Goal: Task Accomplishment & Management: Use online tool/utility

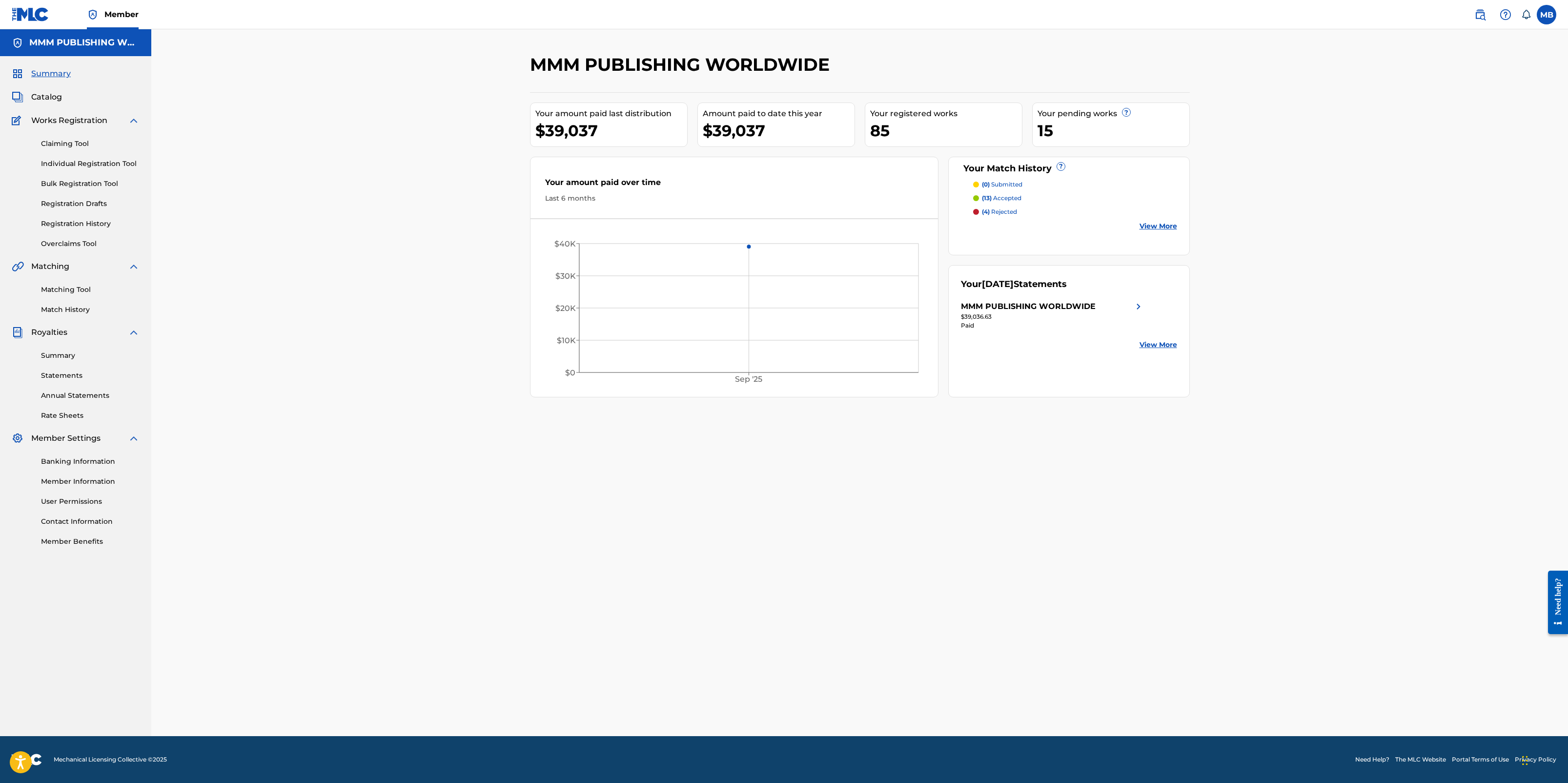
click at [66, 141] on link "Claiming Tool" at bounding box center [90, 144] width 99 height 11
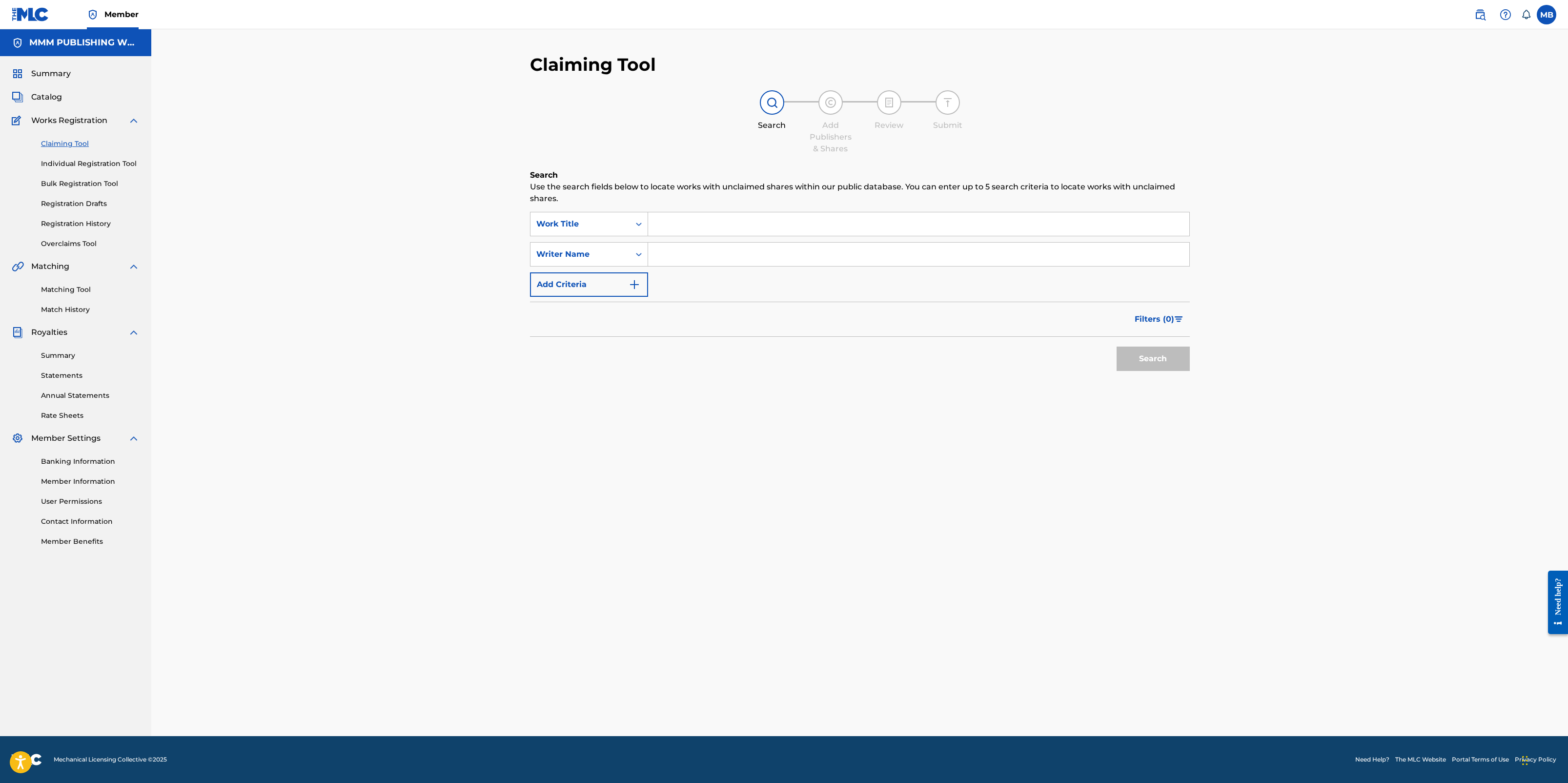
click at [686, 224] on input "Search Form" at bounding box center [919, 224] width 542 height 24
type input "geeked"
drag, startPoint x: 534, startPoint y: 378, endPoint x: 565, endPoint y: 358, distance: 36.9
click at [534, 379] on div "Search Use the search fields below to locate works with unclaimed shares within…" at bounding box center [860, 297] width 660 height 255
click at [676, 265] on input "Search Form" at bounding box center [919, 254] width 542 height 24
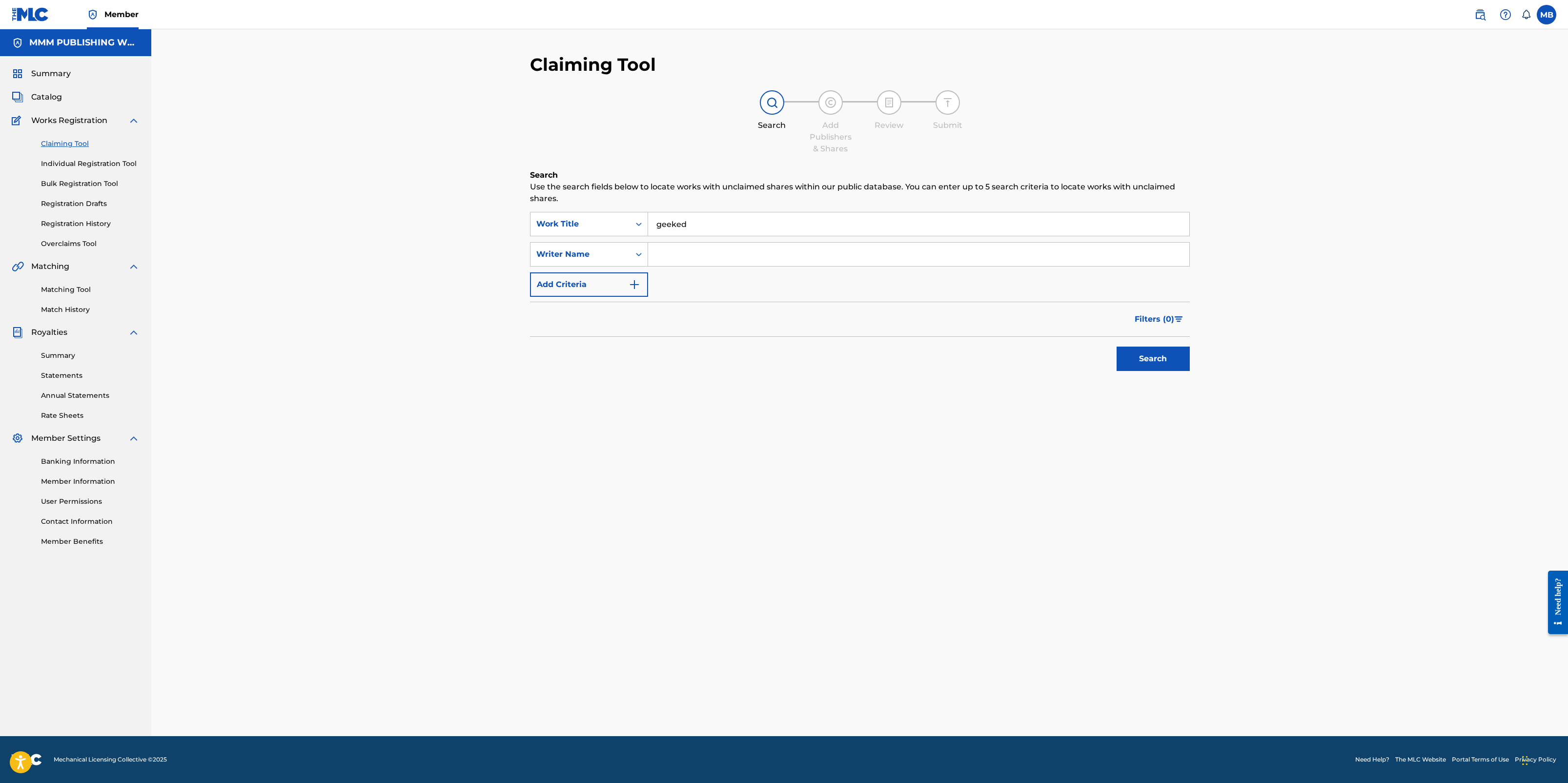
paste input "Marvin Lawrence Alexande"
click at [1117, 346] on button "Search" at bounding box center [1153, 358] width 73 height 24
drag, startPoint x: 724, startPoint y: 256, endPoint x: 688, endPoint y: 256, distance: 36.0
click at [688, 256] on input "Marvin Lawrence Alexander" at bounding box center [919, 254] width 542 height 24
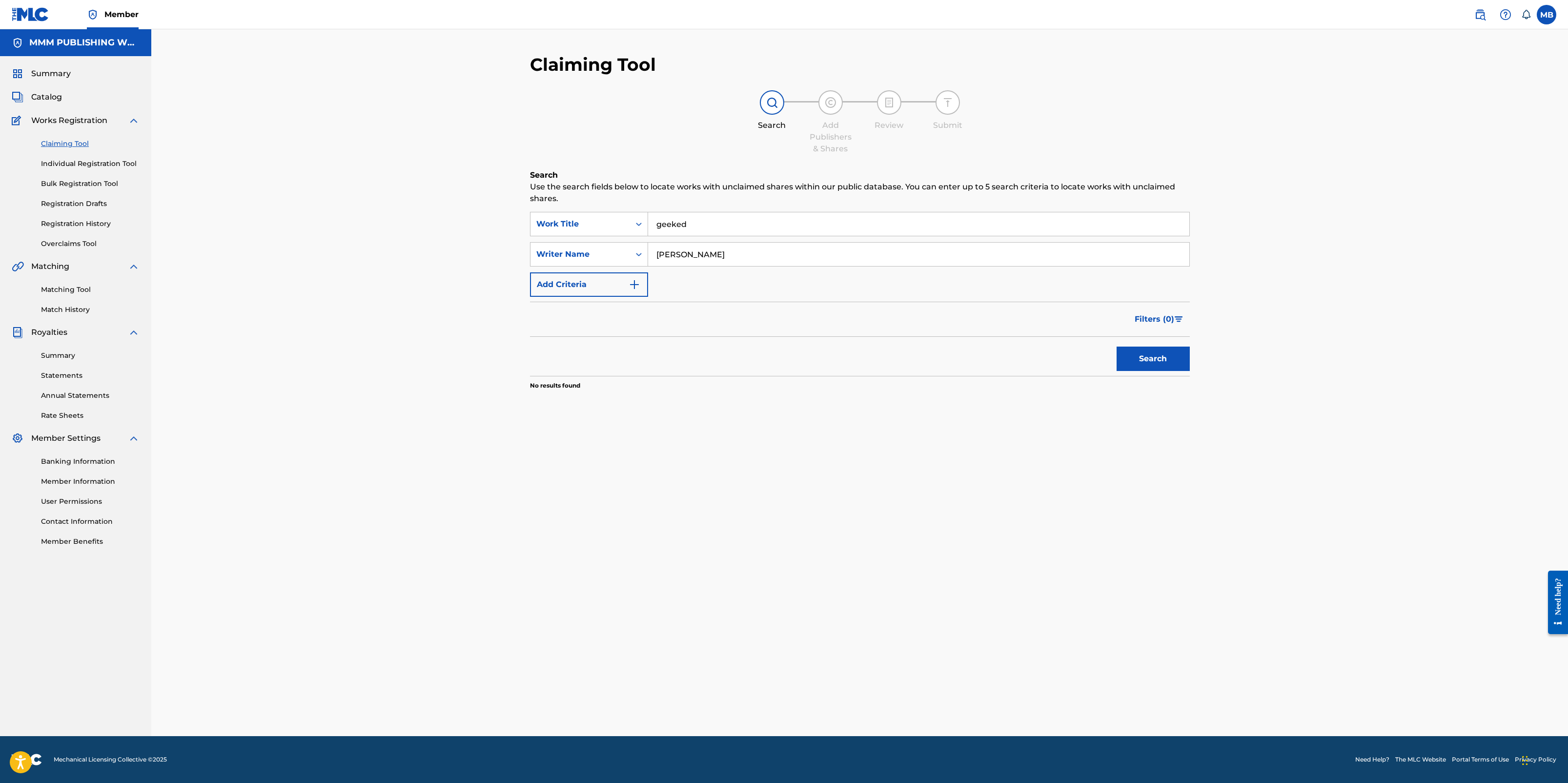
type input "Marvin Alexander"
click at [1117, 346] on button "Search" at bounding box center [1153, 358] width 73 height 24
click at [692, 222] on input "geeked" at bounding box center [919, 224] width 542 height 24
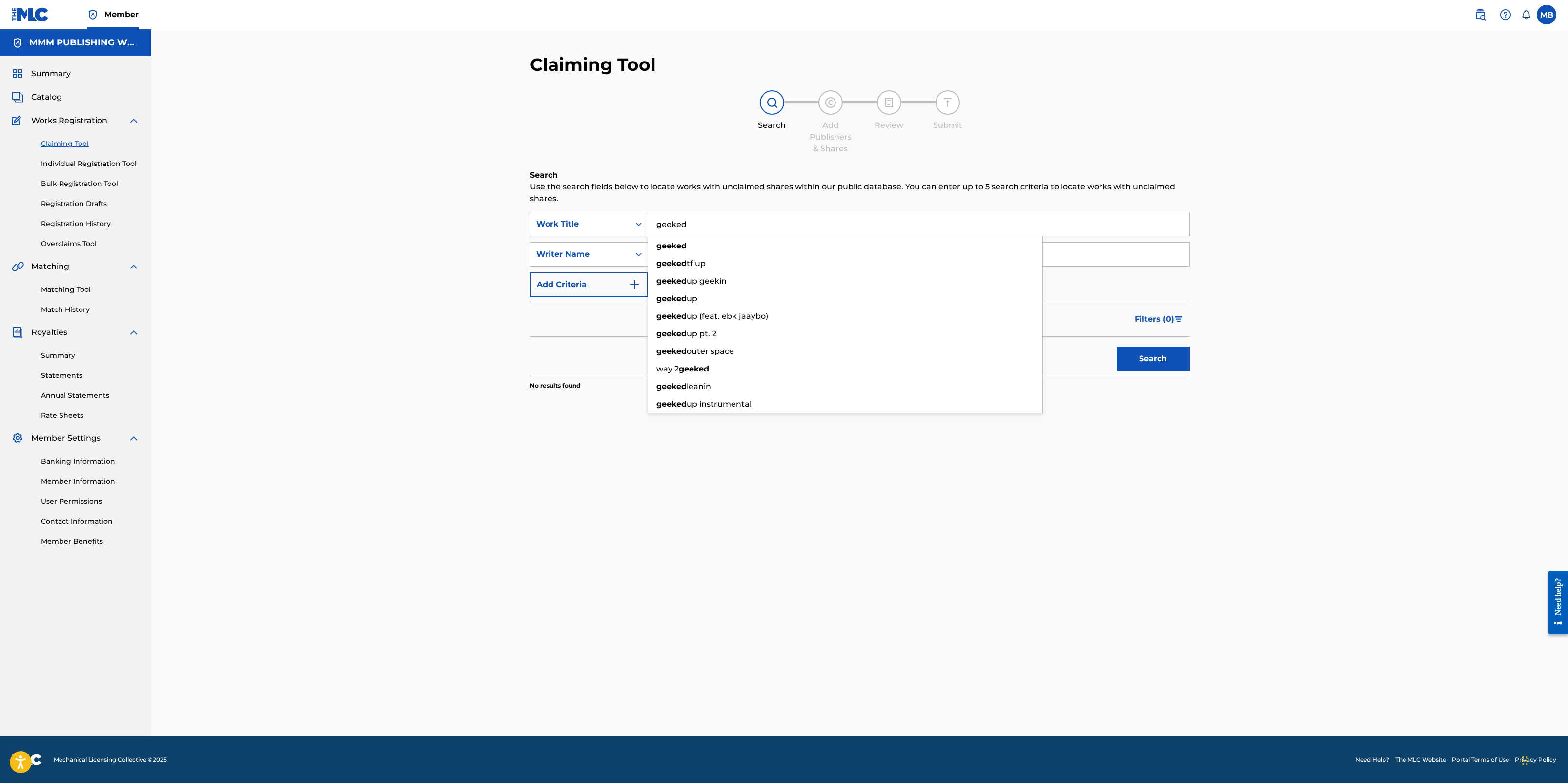
paste input "Hush Skit"
type input "Hush Skit"
click at [1117, 346] on button "Search" at bounding box center [1153, 358] width 73 height 24
click at [733, 252] on input "Marvin Alexander" at bounding box center [919, 254] width 542 height 24
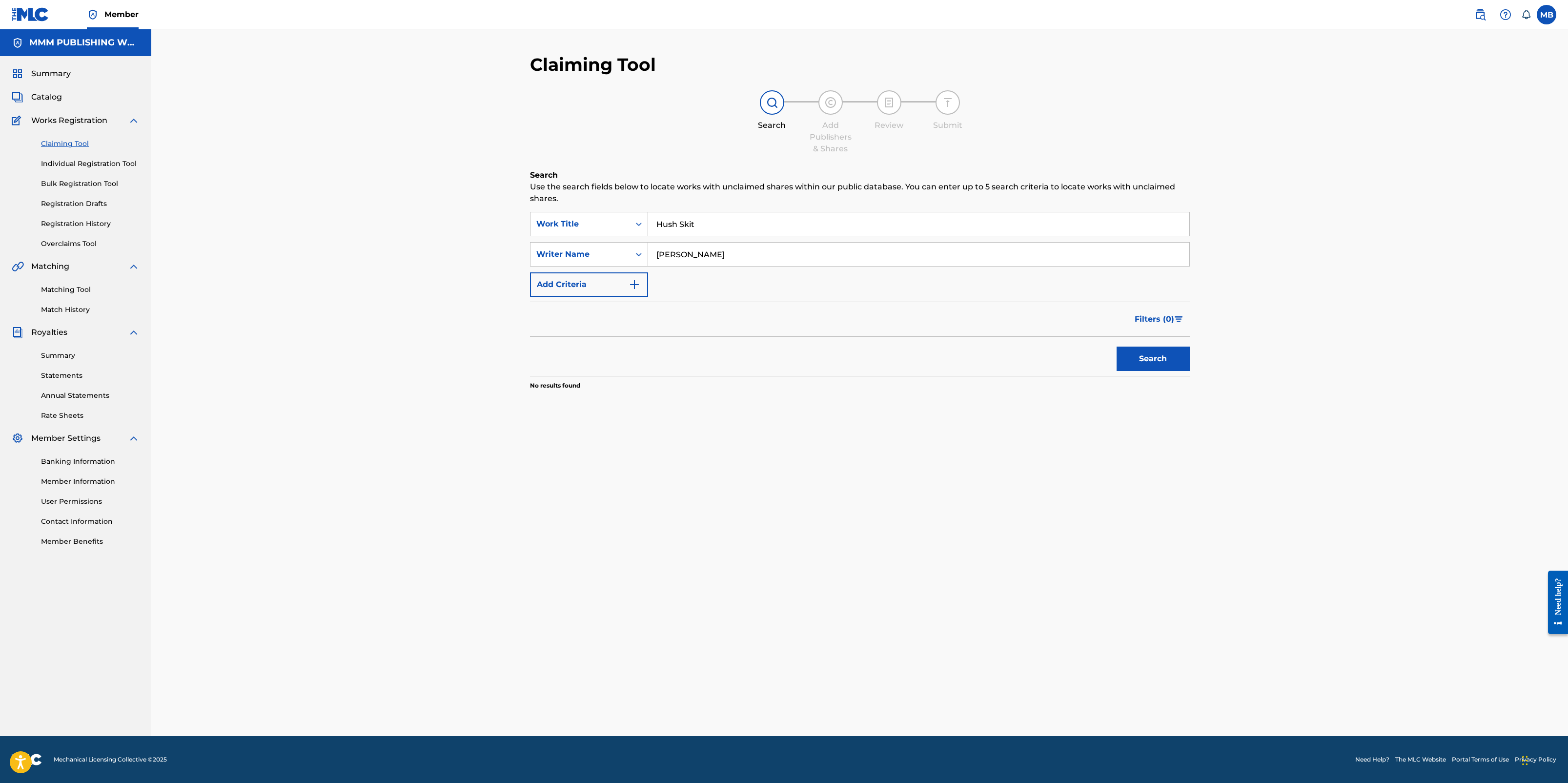
click at [733, 252] on input "Marvin Alexander" at bounding box center [919, 254] width 542 height 24
click at [1117, 346] on button "Search" at bounding box center [1153, 358] width 73 height 24
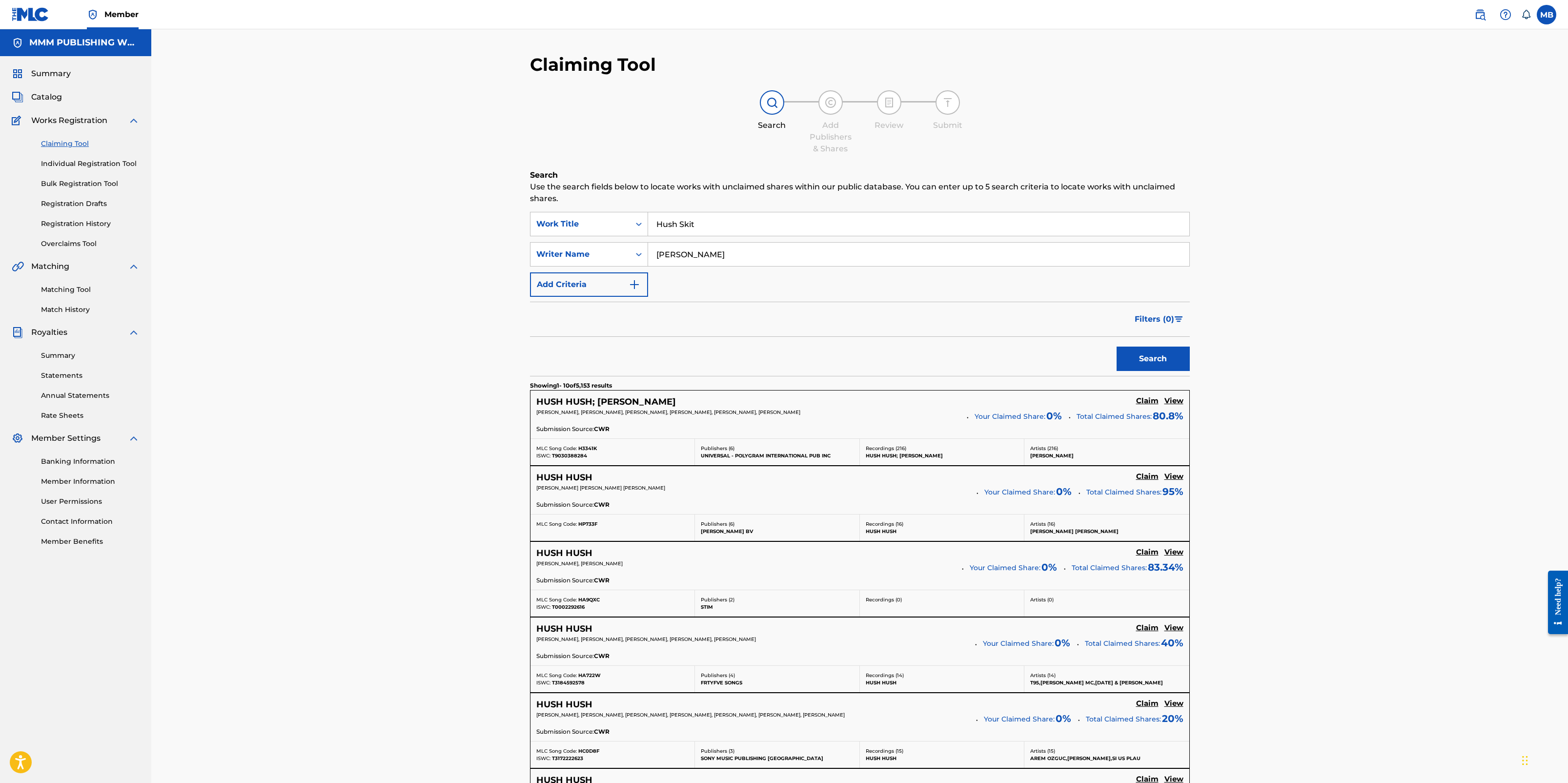
click at [1117, 346] on button "Search" at bounding box center [1153, 358] width 73 height 24
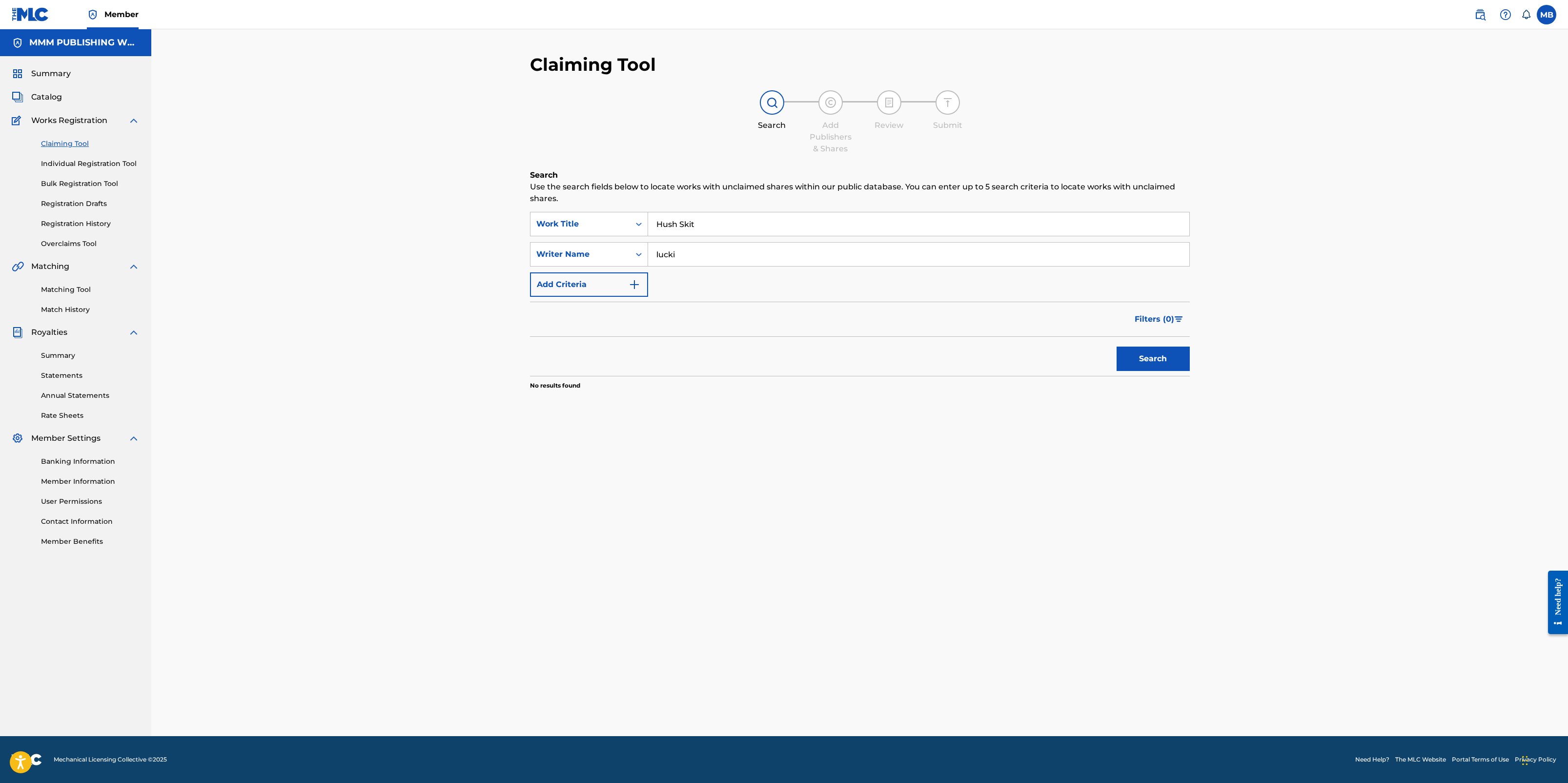
type input "lucki"
click at [1117, 346] on button "Search" at bounding box center [1153, 358] width 73 height 24
click at [737, 214] on input "Hush Skit" at bounding box center [919, 224] width 542 height 24
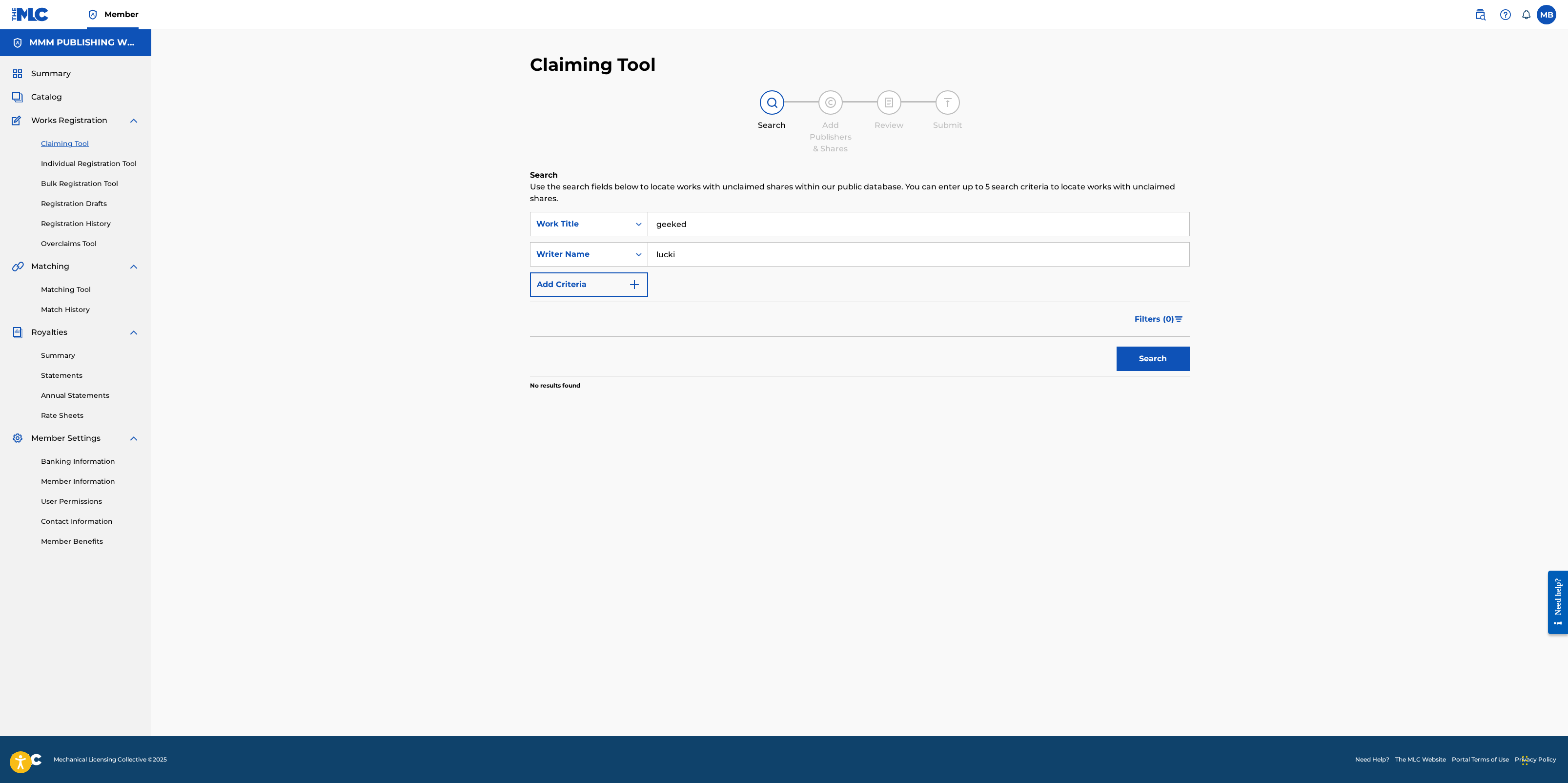
click at [1117, 346] on button "Search" at bounding box center [1153, 358] width 73 height 24
click at [729, 224] on input "geeked" at bounding box center [919, 224] width 542 height 24
click at [1117, 346] on button "Search" at bounding box center [1153, 358] width 73 height 24
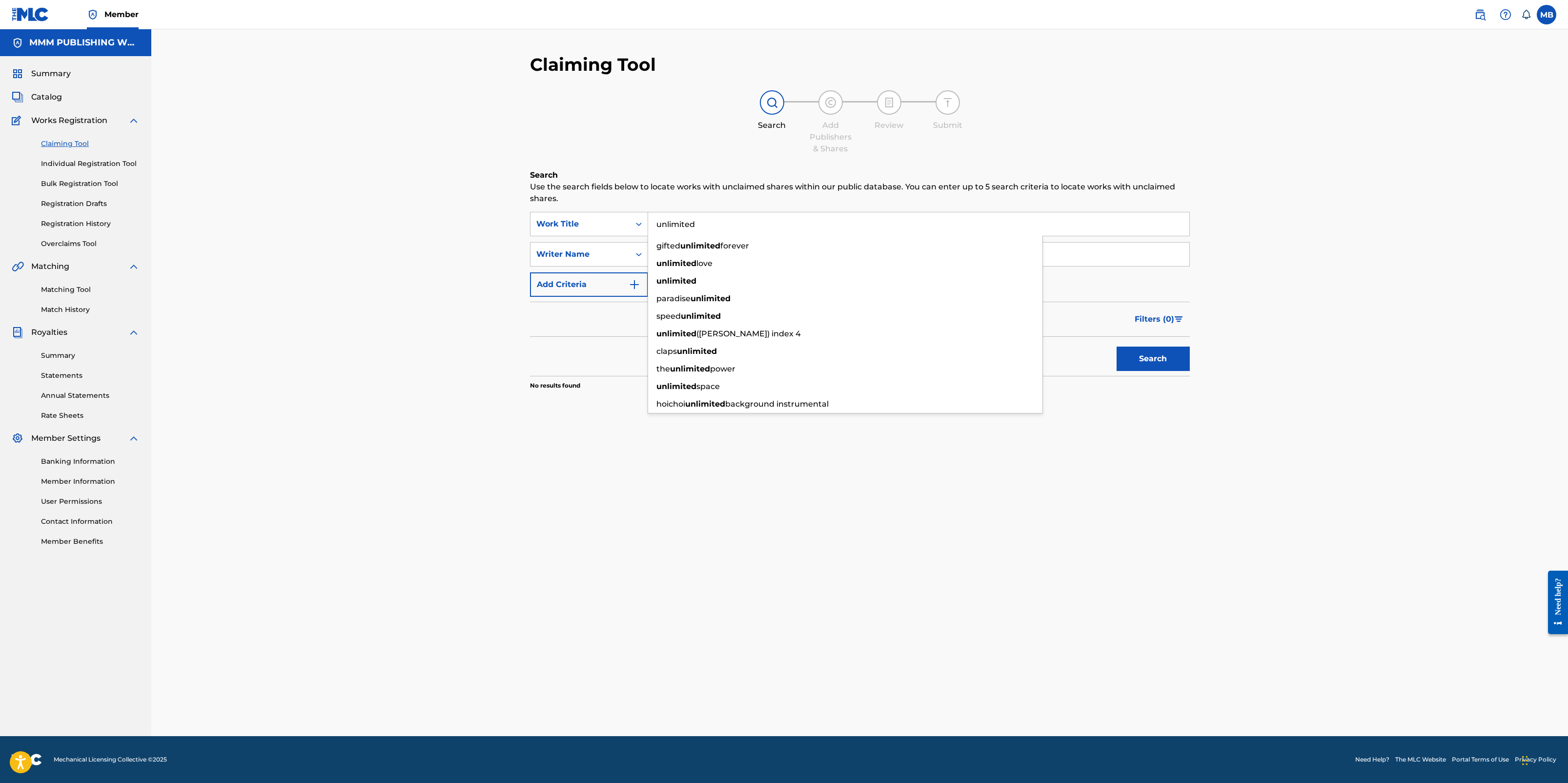
click at [914, 214] on input "unlimited" at bounding box center [919, 224] width 542 height 24
type input "almost back"
click at [1117, 346] on button "Search" at bounding box center [1153, 358] width 73 height 24
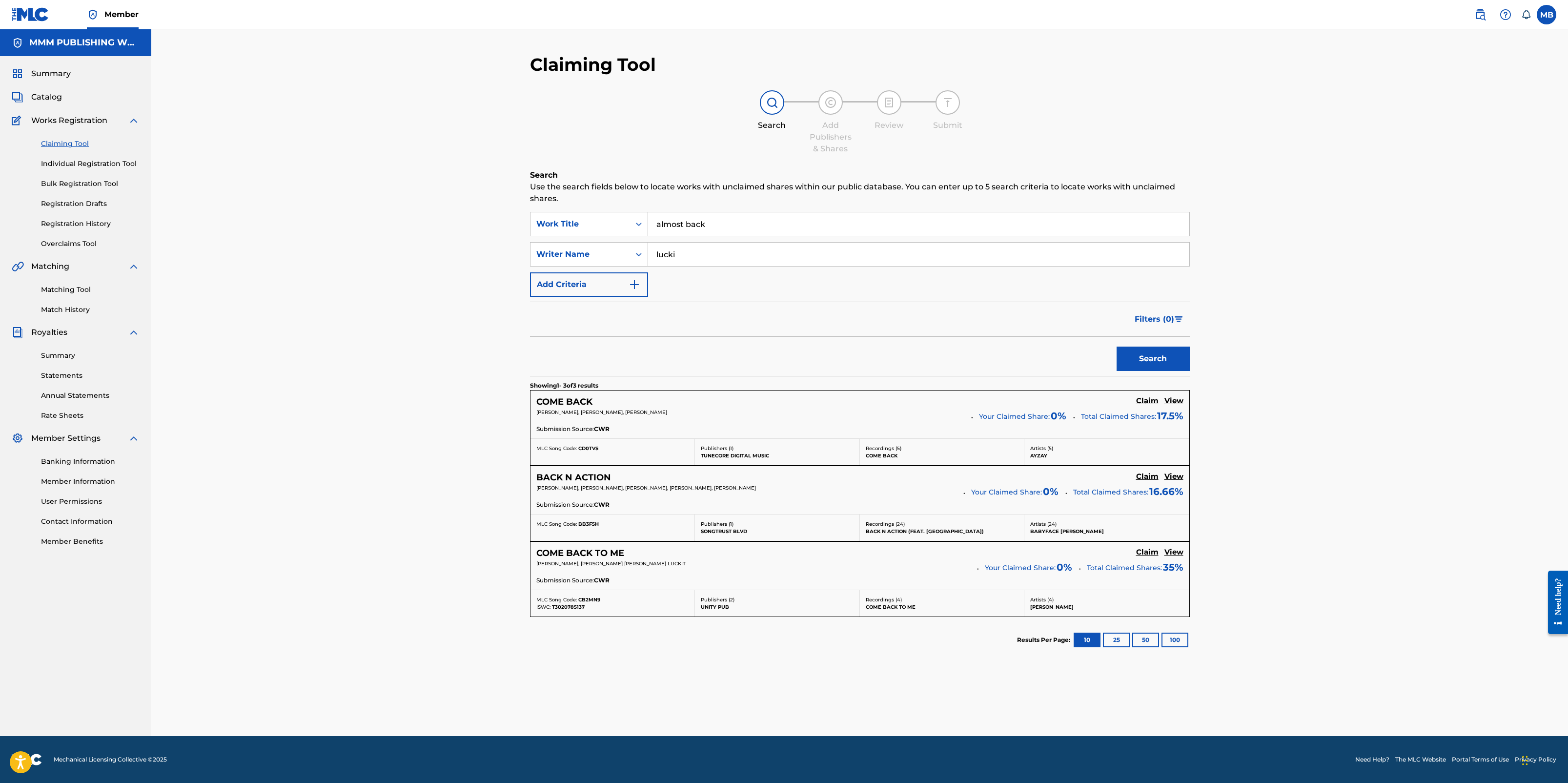
click at [449, 408] on div "Claiming Tool Search Add Publishers & Shares Review Submit Search Use the searc…" at bounding box center [860, 383] width 1417 height 707
